Goal: Task Accomplishment & Management: Use online tool/utility

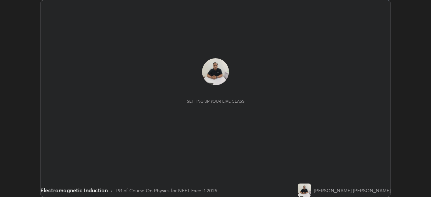
scroll to position [197, 431]
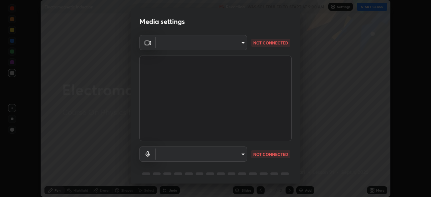
type input "0b0394df5398a873b7d047182dbff5bf8641b4882f7ce2760a0fef017966b62e"
type input "communications"
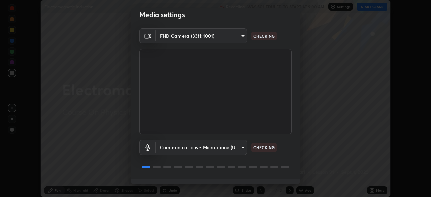
scroll to position [24, 0]
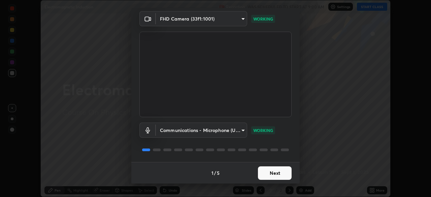
click at [283, 176] on button "Next" at bounding box center [275, 173] width 34 height 13
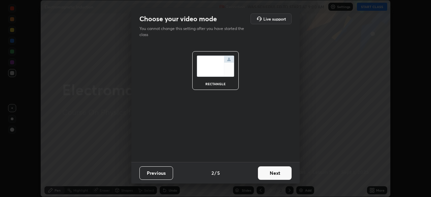
scroll to position [0, 0]
click at [283, 176] on button "Next" at bounding box center [275, 173] width 34 height 13
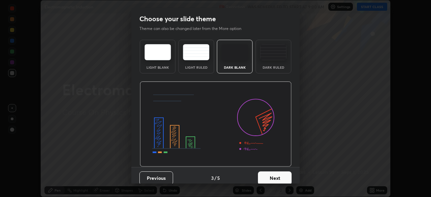
click at [283, 175] on button "Next" at bounding box center [275, 178] width 34 height 13
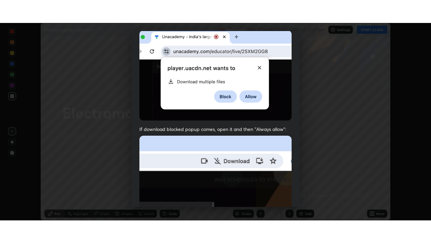
scroll to position [161, 0]
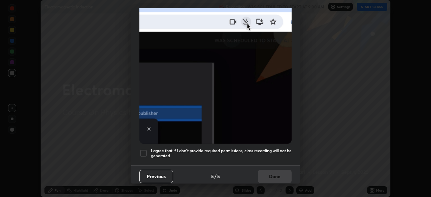
click at [272, 148] on h5 "I agree that if I don't provide required permissions, class recording will not …" at bounding box center [221, 153] width 141 height 10
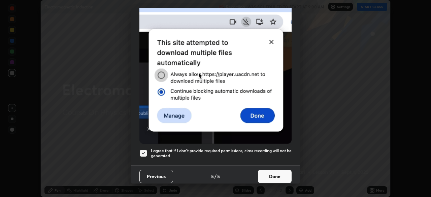
click at [277, 175] on button "Done" at bounding box center [275, 176] width 34 height 13
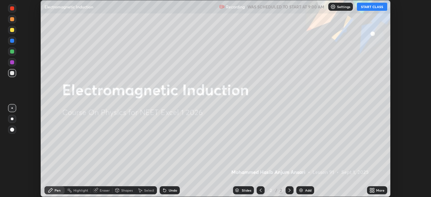
click at [373, 10] on button "START CLASS" at bounding box center [372, 7] width 30 height 8
click at [372, 189] on icon at bounding box center [371, 189] width 2 height 2
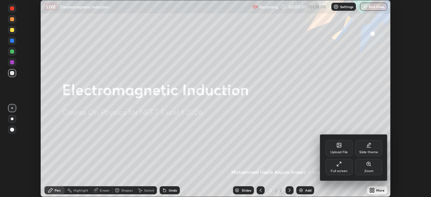
click at [340, 168] on div "Full screen" at bounding box center [339, 167] width 27 height 16
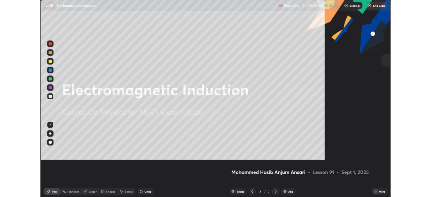
scroll to position [243, 431]
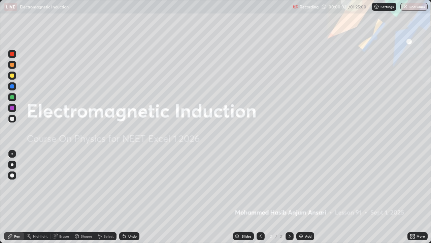
click at [304, 197] on div "Add" at bounding box center [306, 236] width 18 height 8
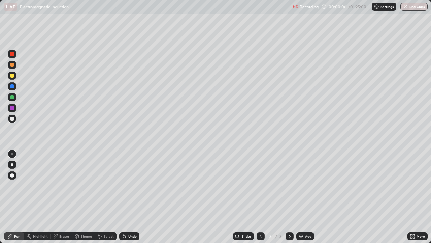
click at [412, 197] on icon at bounding box center [412, 235] width 2 height 2
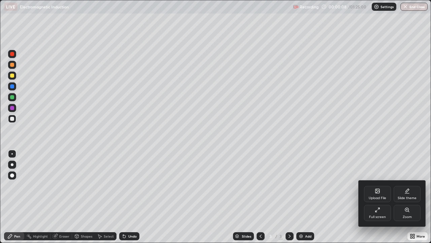
click at [378, 197] on icon at bounding box center [377, 209] width 5 height 5
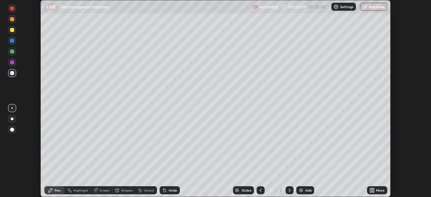
scroll to position [33514, 33279]
